Goal: Ask a question

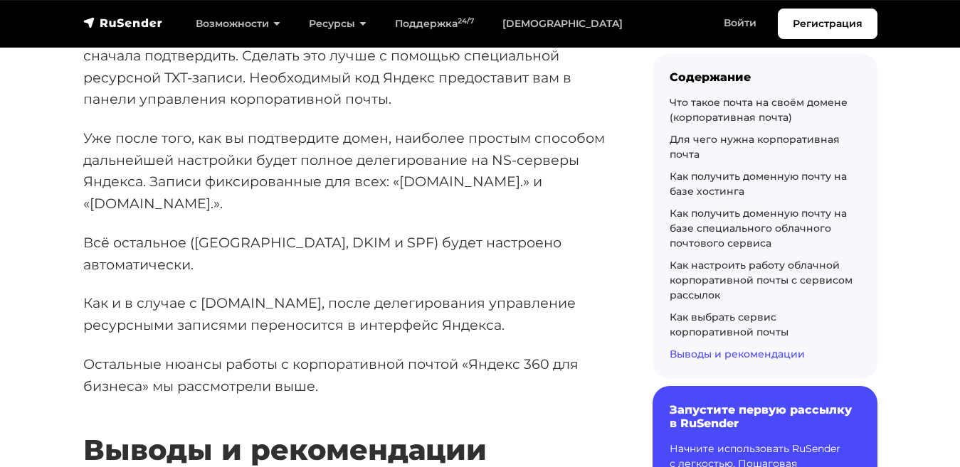
scroll to position [23141, 0]
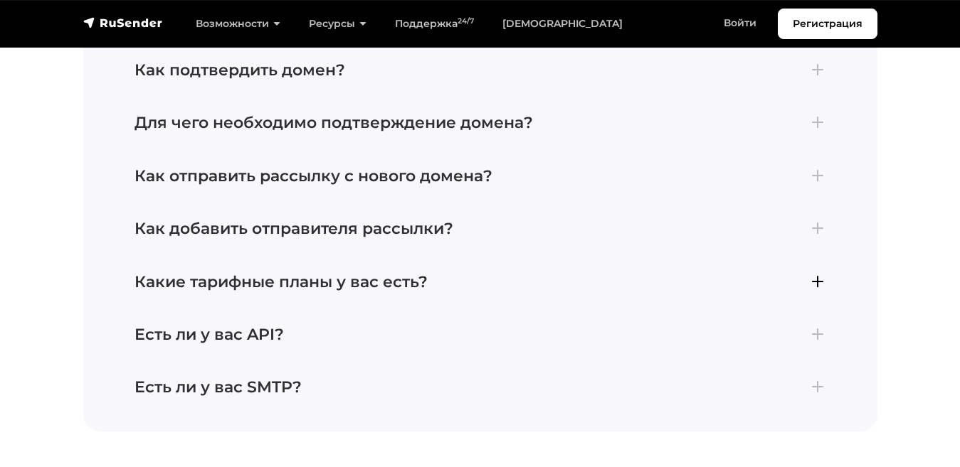
scroll to position [2450, 0]
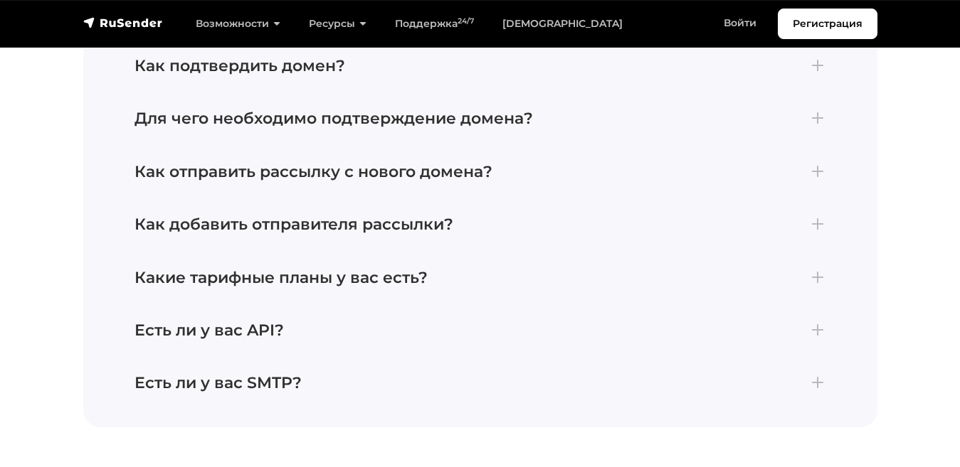
click at [142, 411] on div "По каким базам можно делать рассылки? Рассылки можно отправлять только по базам…" at bounding box center [480, 39] width 794 height 775
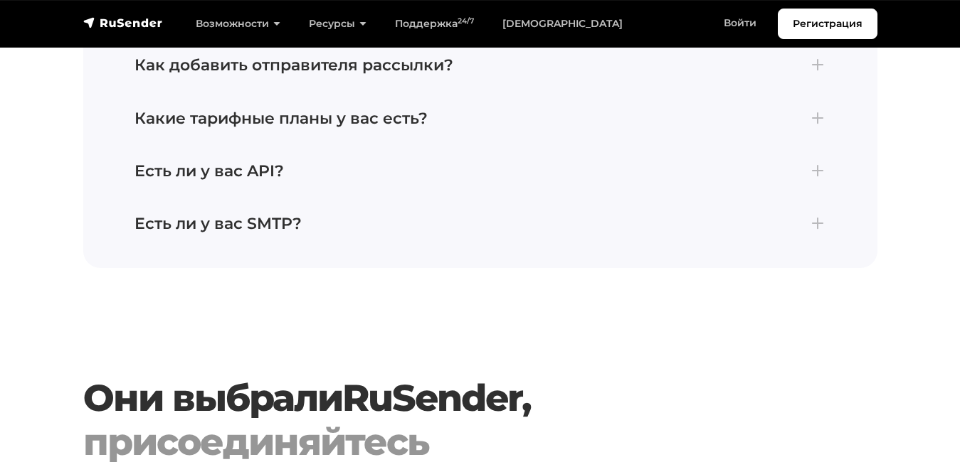
scroll to position [2621, 0]
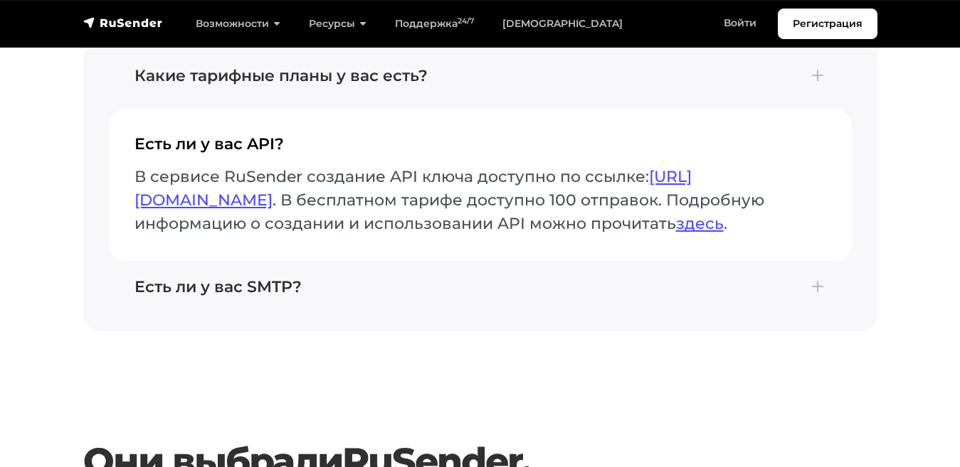
scroll to position [2515, 0]
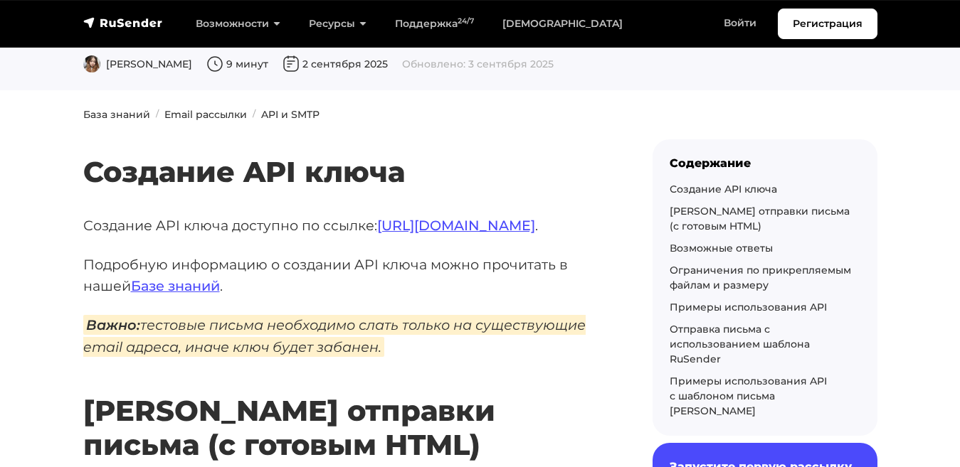
scroll to position [35, 0]
